Goal: Find specific page/section: Find specific page/section

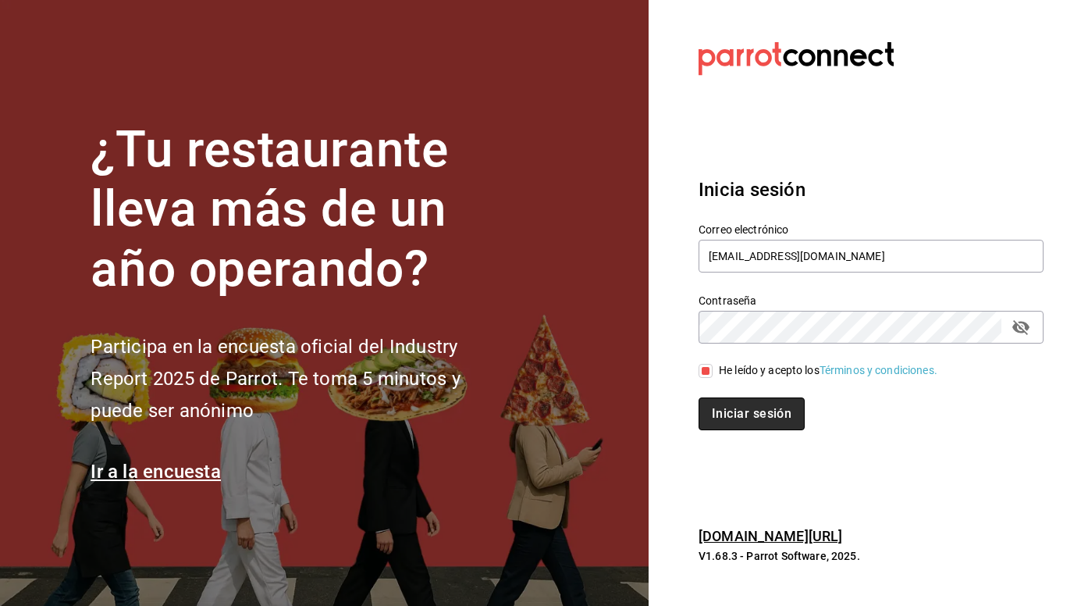
click at [731, 411] on button "Iniciar sesión" at bounding box center [751, 413] width 106 height 33
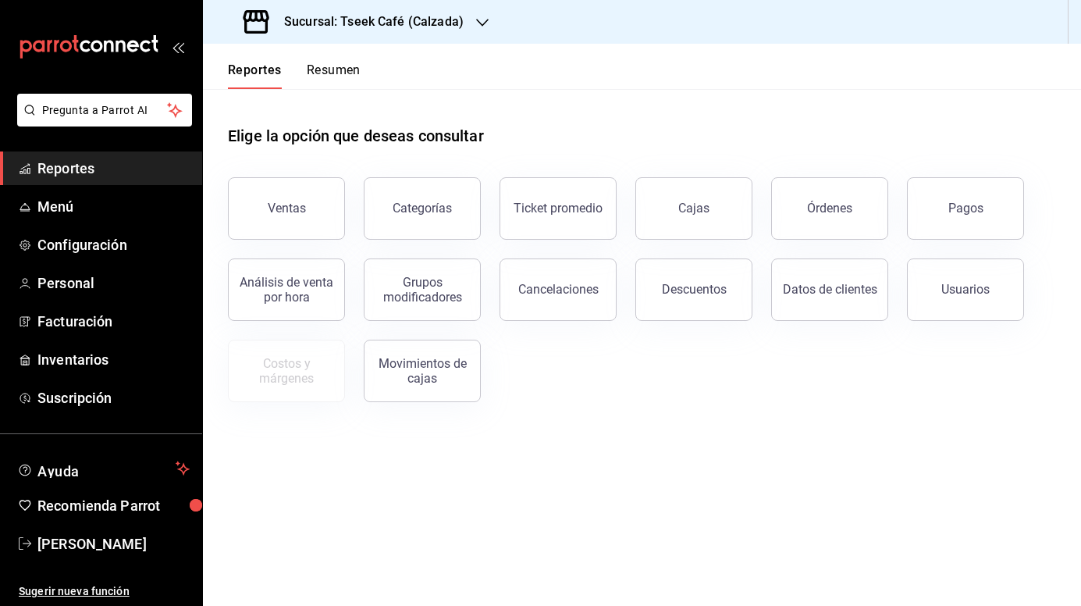
click at [350, 69] on button "Resumen" at bounding box center [334, 75] width 54 height 27
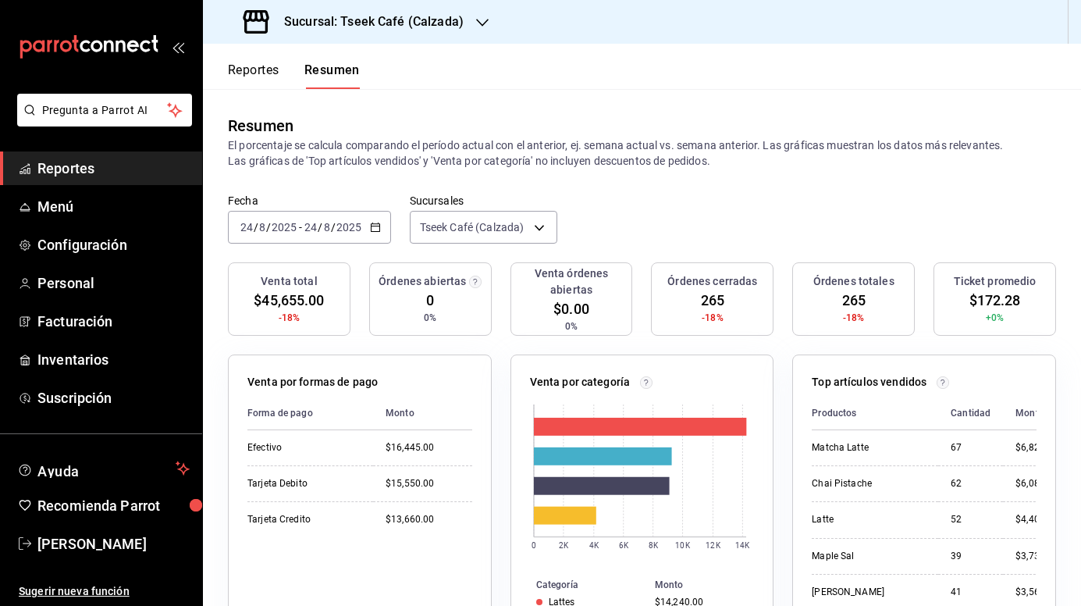
click at [443, 19] on h3 "Sucursal: Tseek Café (Calzada)" at bounding box center [368, 21] width 192 height 19
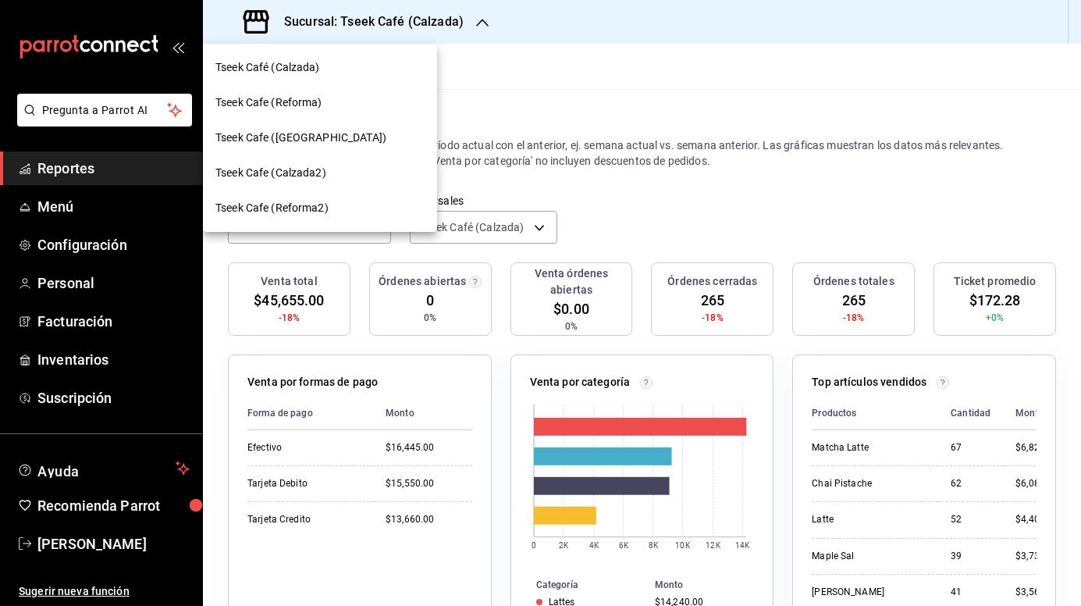
click at [325, 105] on div "Tseek Cafe (Reforma)" at bounding box center [319, 102] width 209 height 16
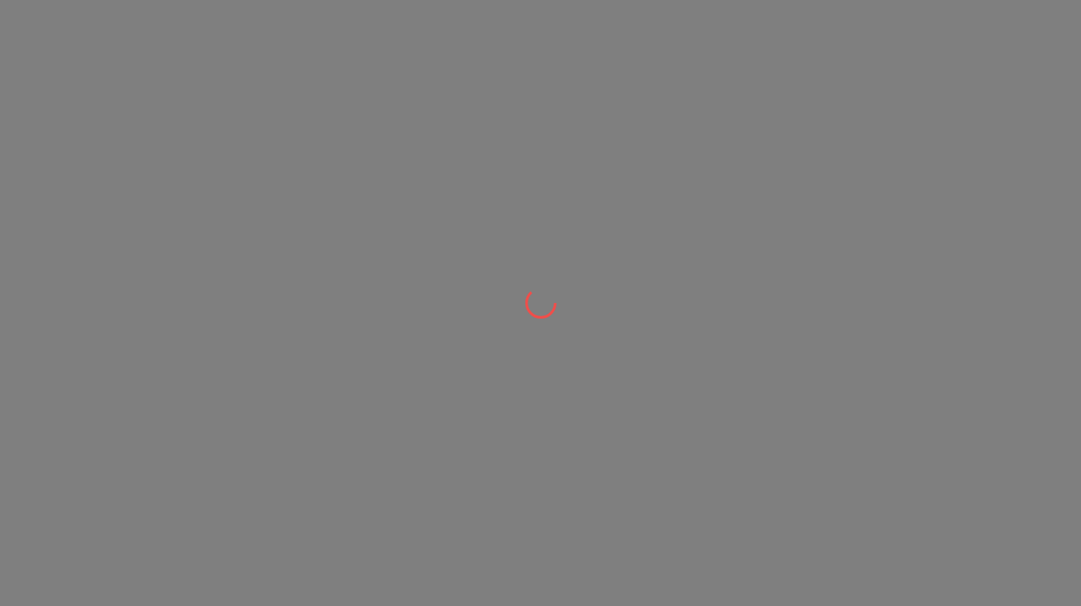
click at [325, 105] on div at bounding box center [540, 303] width 1081 height 606
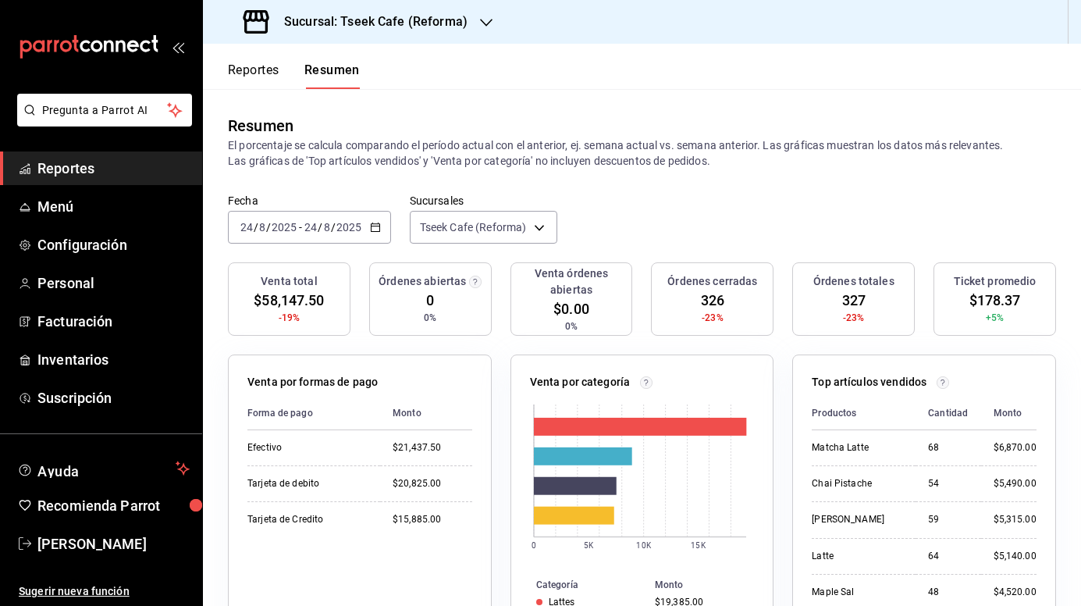
click at [465, 24] on div "Sucursal: Tseek Cafe (Reforma)" at bounding box center [356, 22] width 283 height 44
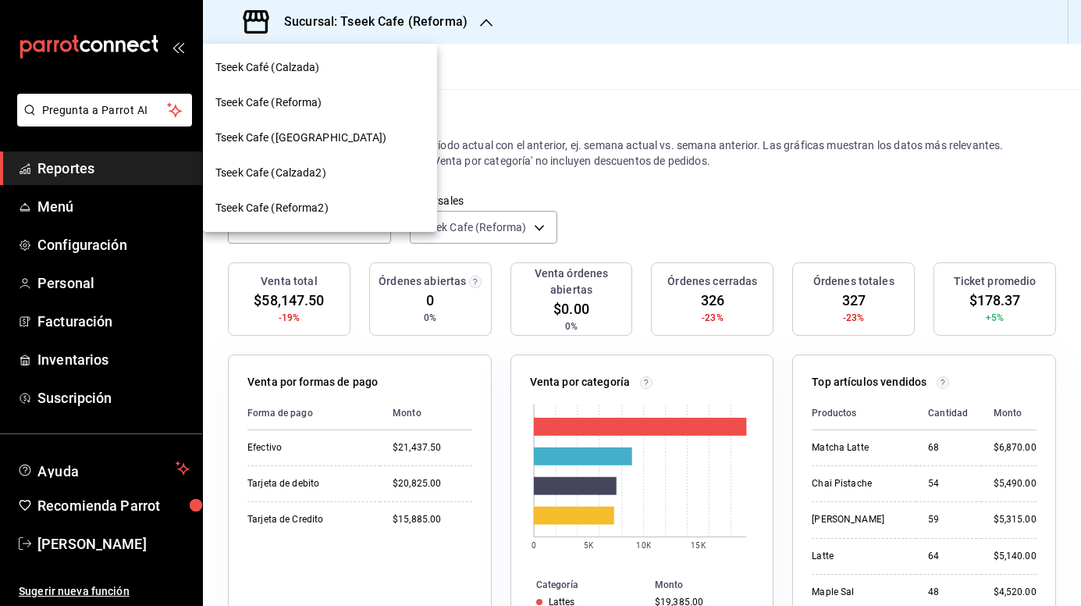
click at [325, 148] on div "Tseek Cafe (Zaragoza)" at bounding box center [320, 137] width 234 height 35
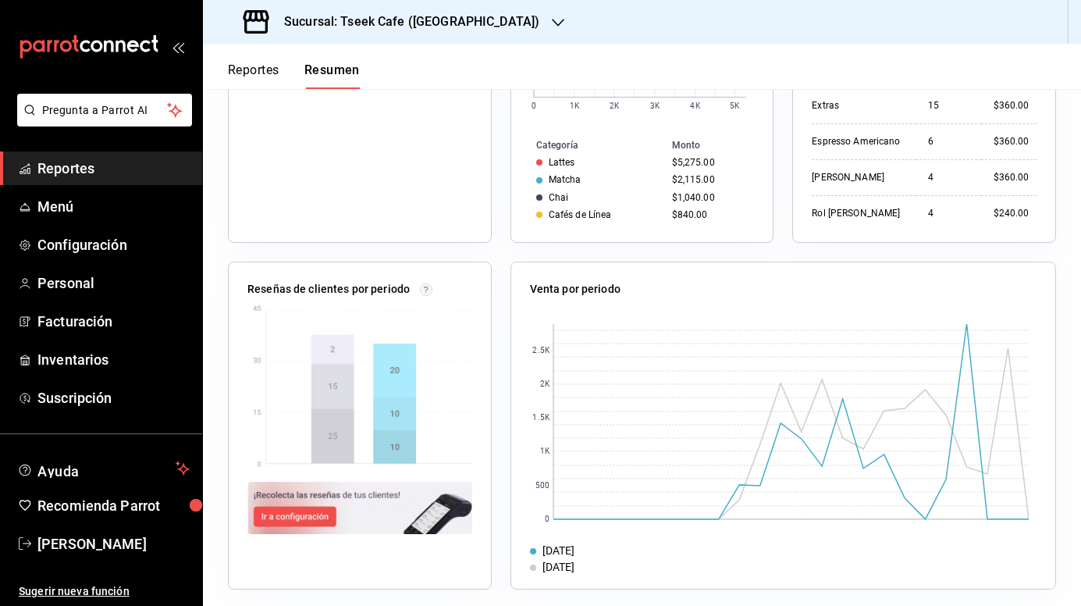
scroll to position [448, 0]
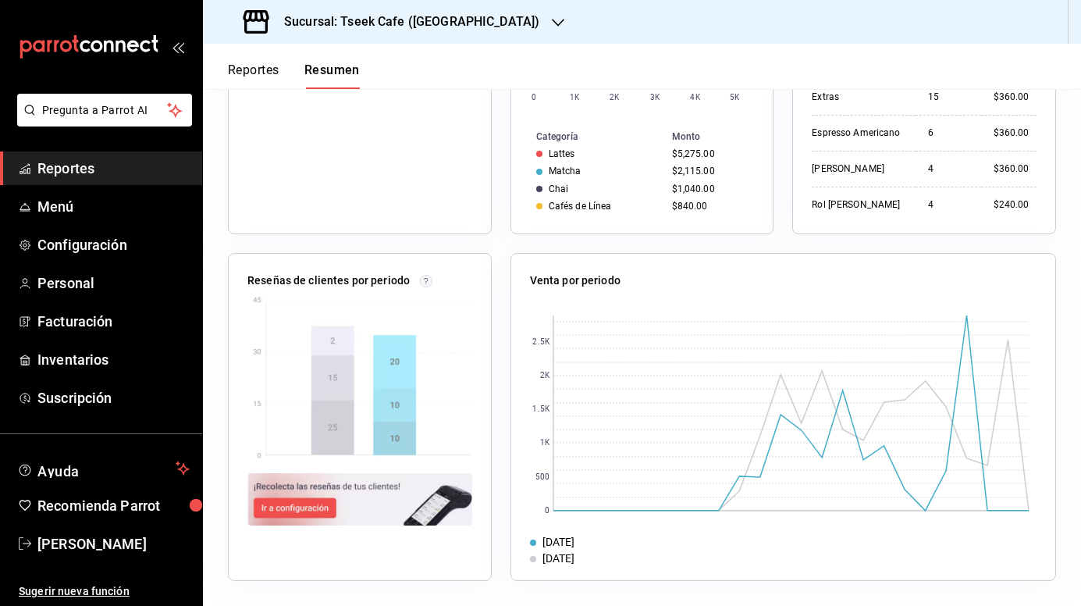
click at [365, 281] on p "Reseñas de clientes por periodo" at bounding box center [328, 280] width 162 height 16
click at [357, 350] on img at bounding box center [359, 377] width 225 height 165
click at [392, 347] on img at bounding box center [359, 377] width 225 height 165
click at [405, 454] on img at bounding box center [359, 377] width 225 height 165
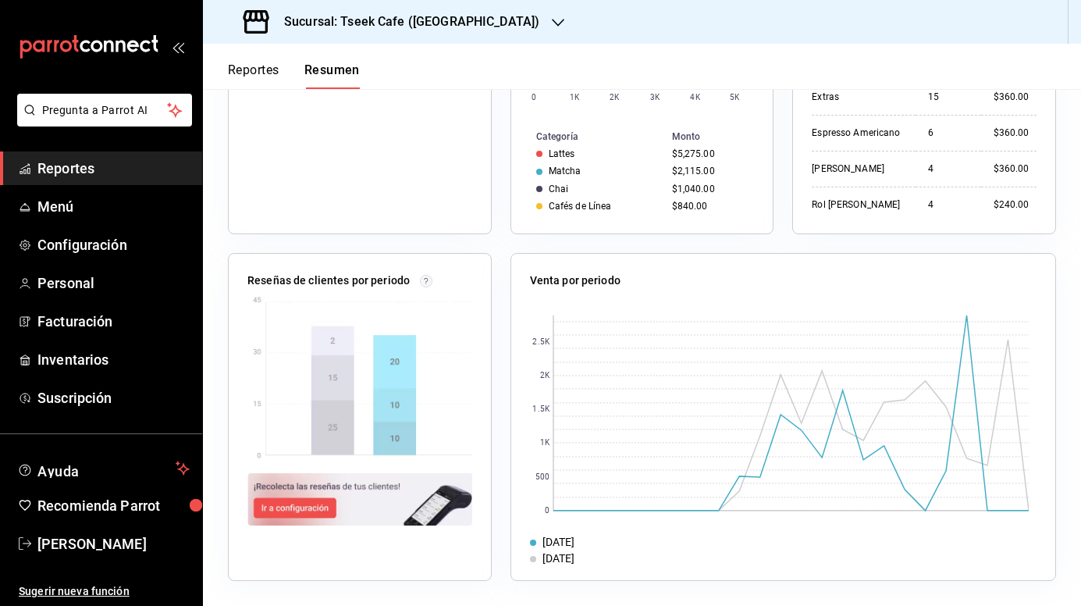
click at [341, 432] on img at bounding box center [359, 377] width 225 height 165
click at [325, 386] on img at bounding box center [359, 377] width 225 height 165
click at [332, 334] on img at bounding box center [359, 377] width 225 height 165
click at [464, 14] on h3 "Sucursal: Tseek Cafe (Zaragoza)" at bounding box center [406, 21] width 268 height 19
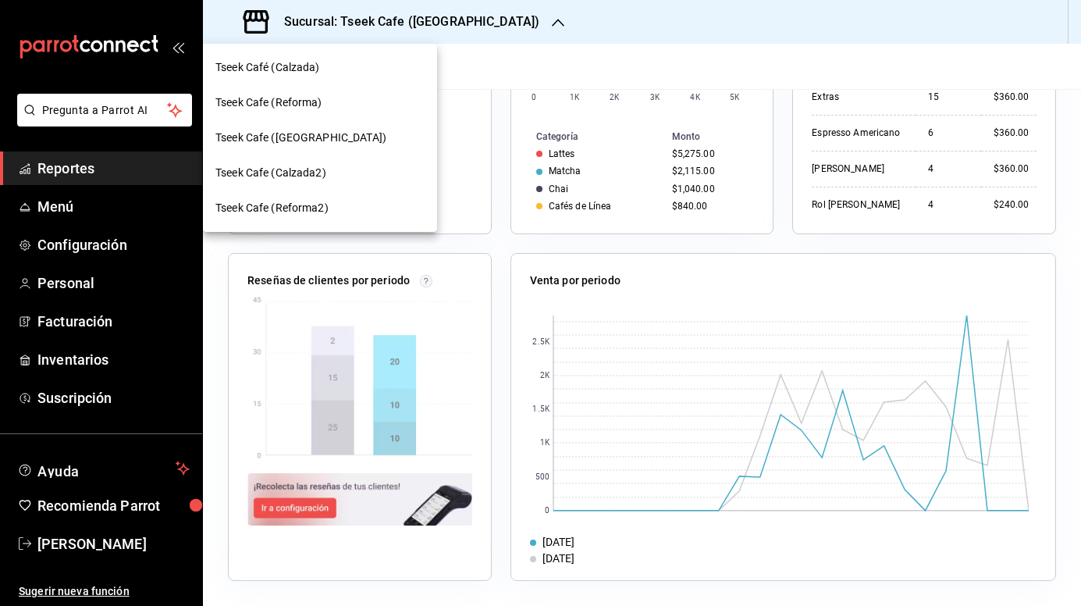
click at [289, 102] on span "Tseek Cafe (Reforma)" at bounding box center [268, 102] width 107 height 16
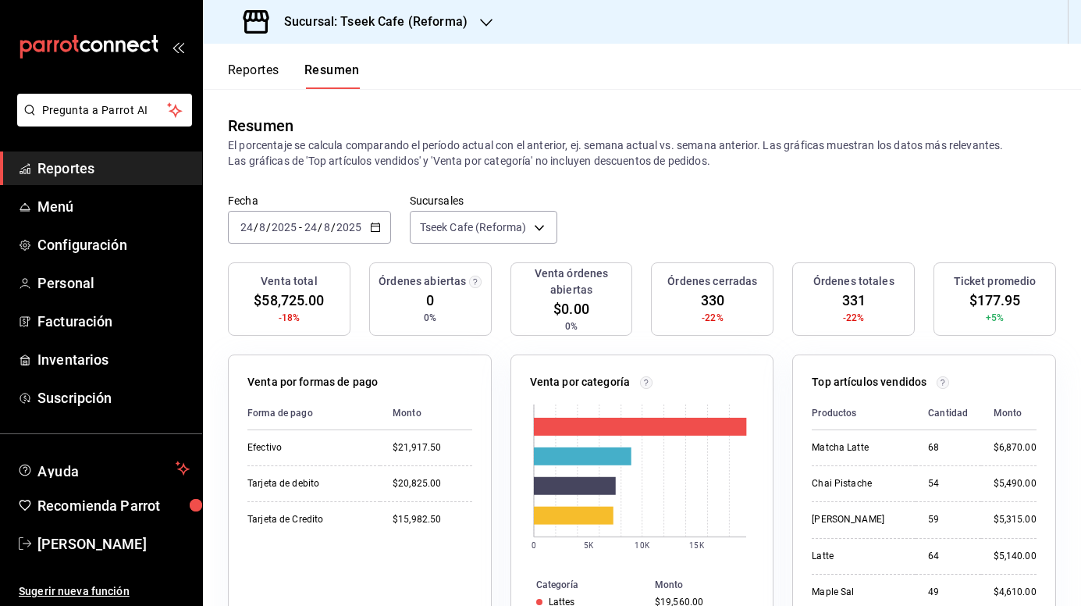
click at [353, 30] on h3 "Sucursal: Tseek Cafe (Reforma)" at bounding box center [370, 21] width 196 height 19
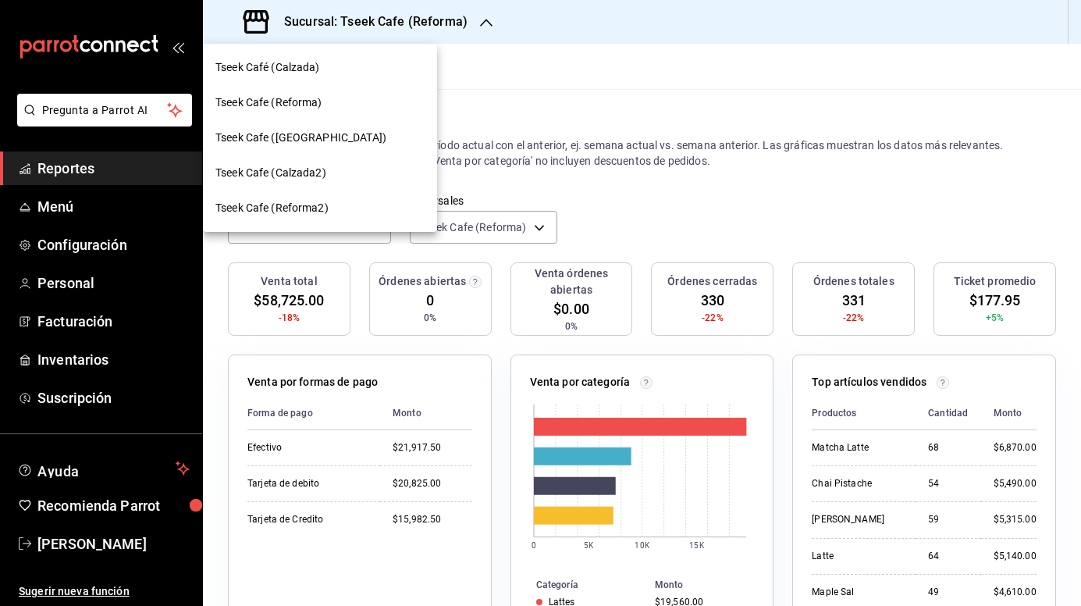
click at [311, 71] on span "Tseek Café (Calzada)" at bounding box center [267, 67] width 105 height 16
